Goal: Register for event/course

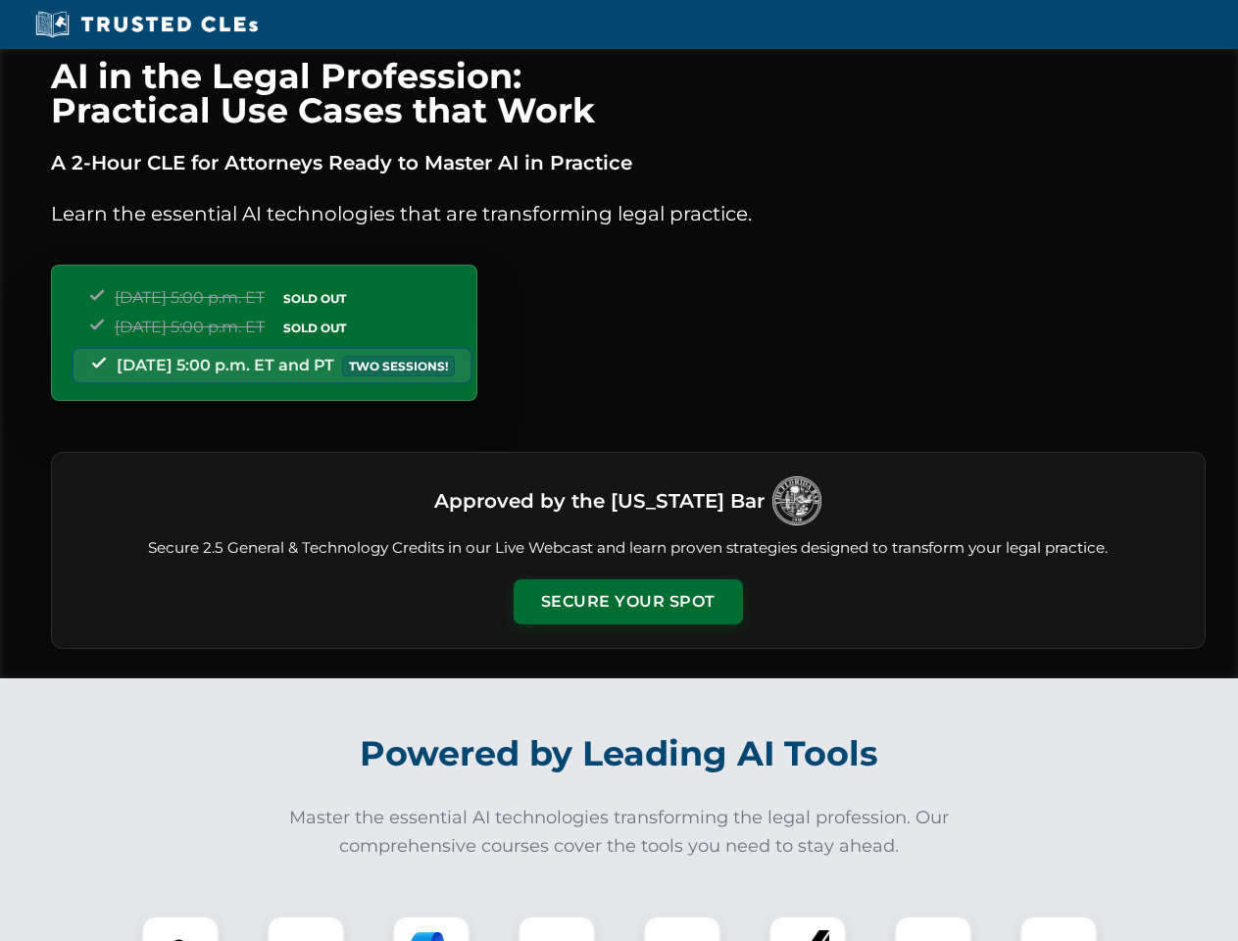
click at [627, 602] on button "Secure Your Spot" at bounding box center [627, 601] width 229 height 45
click at [180, 928] on img at bounding box center [180, 954] width 57 height 57
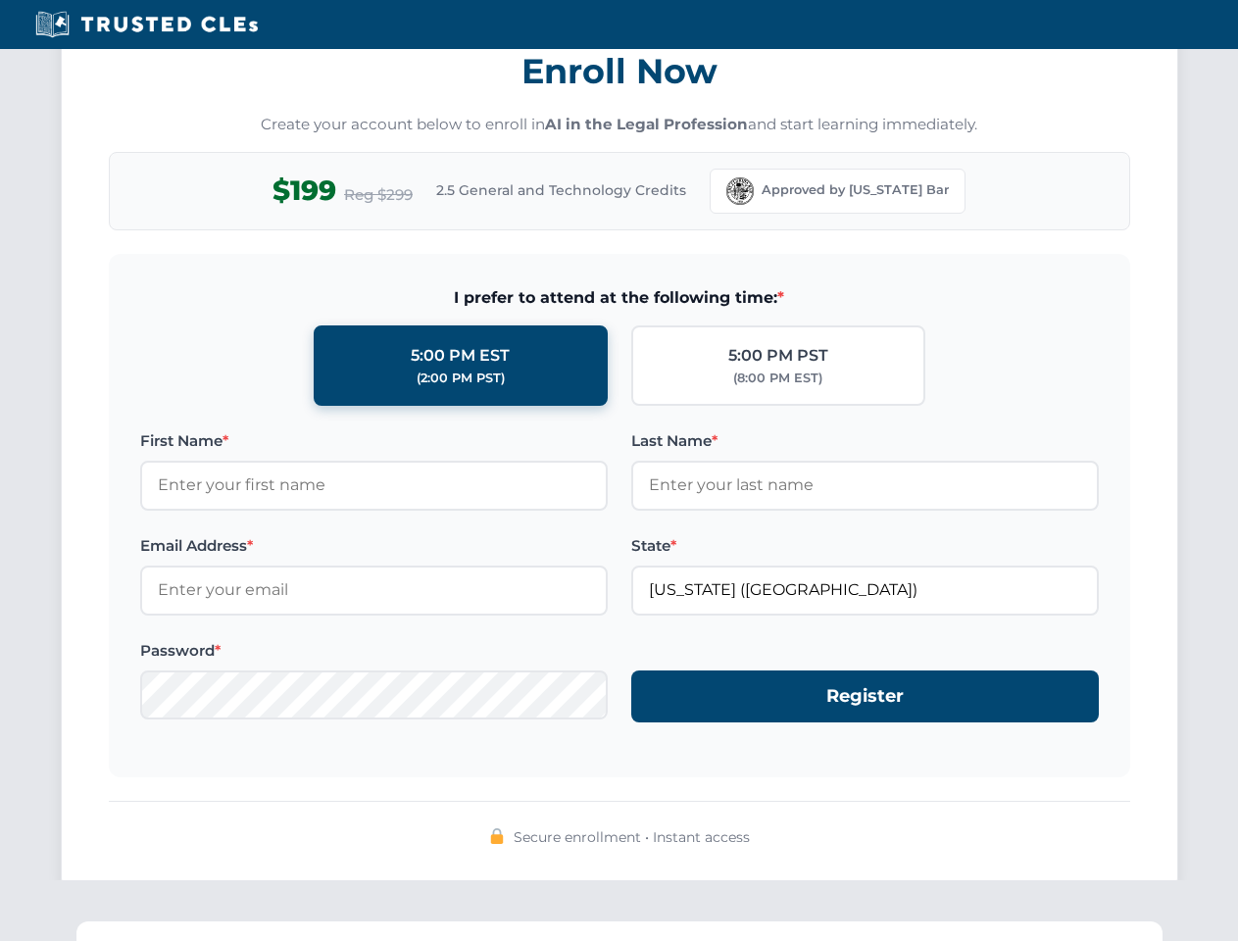
scroll to position [1923, 0]
